Goal: Find contact information: Find contact information

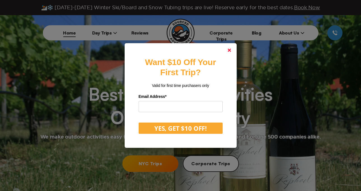
click at [234, 49] on link at bounding box center [229, 49] width 13 height 13
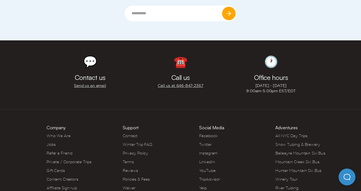
scroll to position [2482, 0]
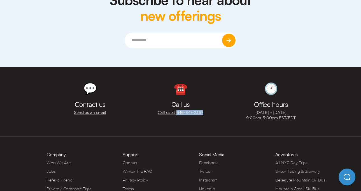
drag, startPoint x: 206, startPoint y: 83, endPoint x: 177, endPoint y: 84, distance: 28.9
click at [177, 84] on div "☎️ Call us Call us at 646‍-847‍-2367" at bounding box center [180, 101] width 90 height 46
copy link "646‍-847‍-2367"
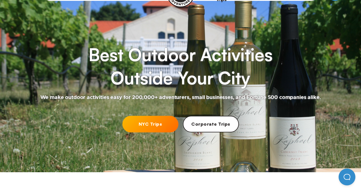
scroll to position [0, 0]
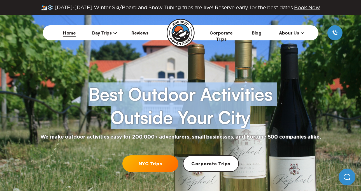
drag, startPoint x: 85, startPoint y: 96, endPoint x: 249, endPoint y: 125, distance: 166.7
click at [249, 125] on div "Best Outdoor Activities Outside Your City We make outdoor activities easy for 2…" at bounding box center [180, 102] width 361 height 78
click at [291, 101] on div "Best Outdoor Activities Outside Your City We make outdoor activities easy for 2…" at bounding box center [180, 102] width 361 height 78
drag, startPoint x: 251, startPoint y: 118, endPoint x: 80, endPoint y: 95, distance: 172.3
click at [80, 95] on div "Best Outdoor Activities Outside Your City We make outdoor activities easy for 2…" at bounding box center [180, 102] width 361 height 78
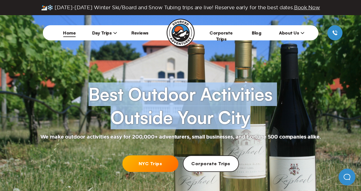
copy h1 "Best Outdoor Activities Outside Your City"
